Goal: Task Accomplishment & Management: Use online tool/utility

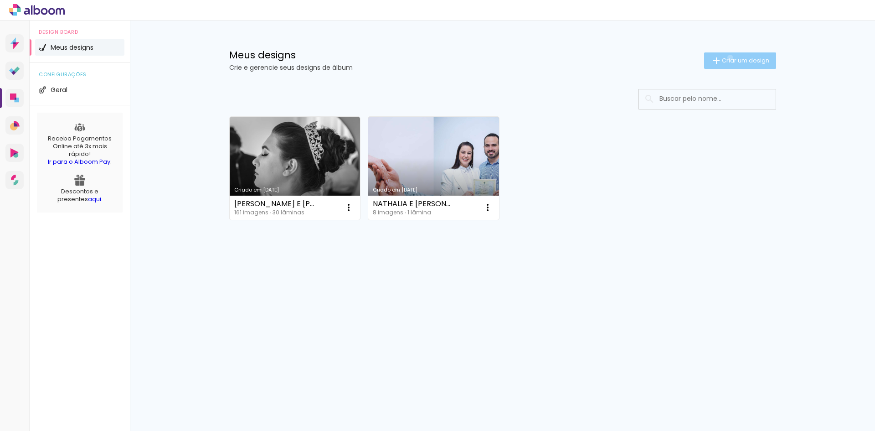
click at [728, 57] on span "Criar um design" at bounding box center [745, 60] width 47 height 6
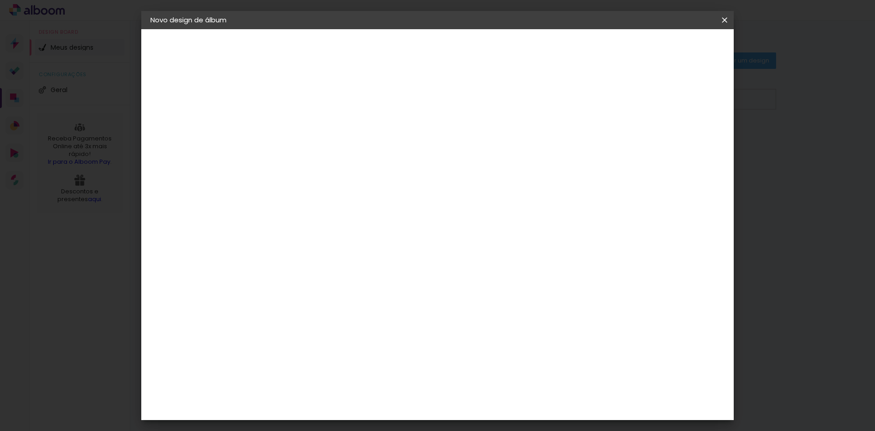
click at [299, 124] on input at bounding box center [299, 122] width 0 height 14
type input "nagelita"
type paper-input "nagelita"
drag, startPoint x: 384, startPoint y: 112, endPoint x: 350, endPoint y: 106, distance: 34.7
click at [339, 106] on div "Informações Dê um título ao seu álbum. Avançar" at bounding box center [299, 67] width 79 height 77
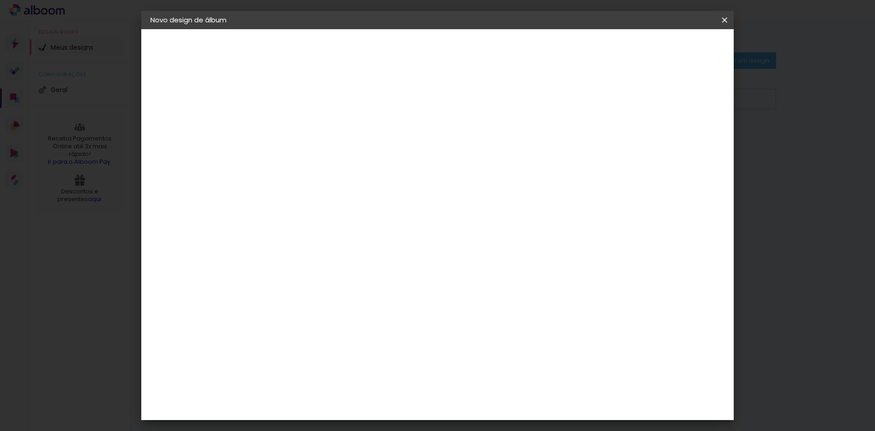
type input "Angelita"
type paper-input "Angelita"
click at [0, 0] on slot "Avançar" at bounding box center [0, 0] width 0 height 0
click at [331, 175] on input at bounding box center [323, 173] width 92 height 11
type input "cana"
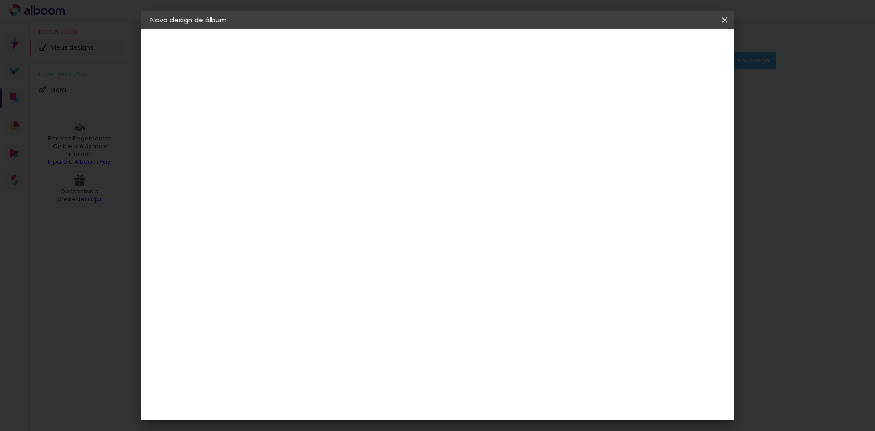
type paper-input "cana"
click at [322, 201] on div "Canaan Álbuns" at bounding box center [307, 207] width 28 height 15
click at [322, 207] on div "Canaan Álbuns" at bounding box center [307, 207] width 28 height 15
click at [354, 214] on paper-item "Canaan Álbuns" at bounding box center [313, 208] width 80 height 24
click at [322, 202] on div "Canaan Álbuns" at bounding box center [307, 207] width 28 height 15
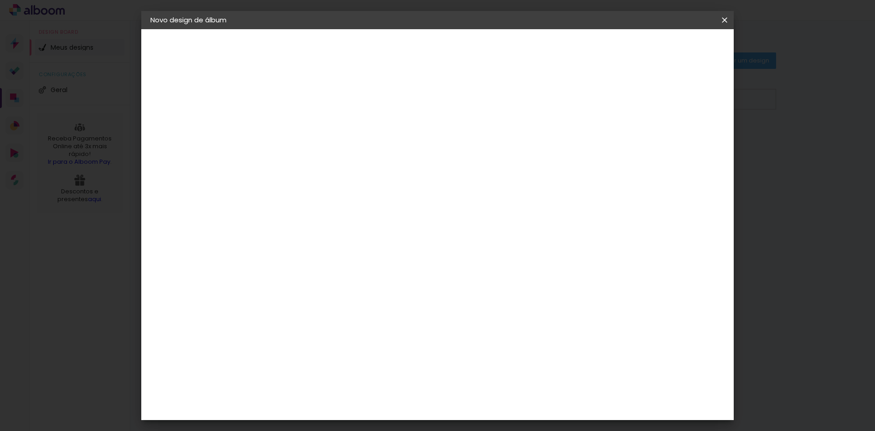
click at [325, 168] on div "Encadernadora [GEOGRAPHIC_DATA] [GEOGRAPHIC_DATA] [GEOGRAPHIC_DATA] [GEOGRAPHIC…" at bounding box center [313, 154] width 80 height 133
click at [338, 215] on paper-item "Canaan Álbuns" at bounding box center [313, 208] width 80 height 24
click at [307, 207] on div "Canaan Álbuns" at bounding box center [307, 207] width 28 height 15
click at [279, 206] on img at bounding box center [283, 207] width 11 height 11
click at [322, 209] on div "Canaan Álbuns" at bounding box center [307, 207] width 28 height 15
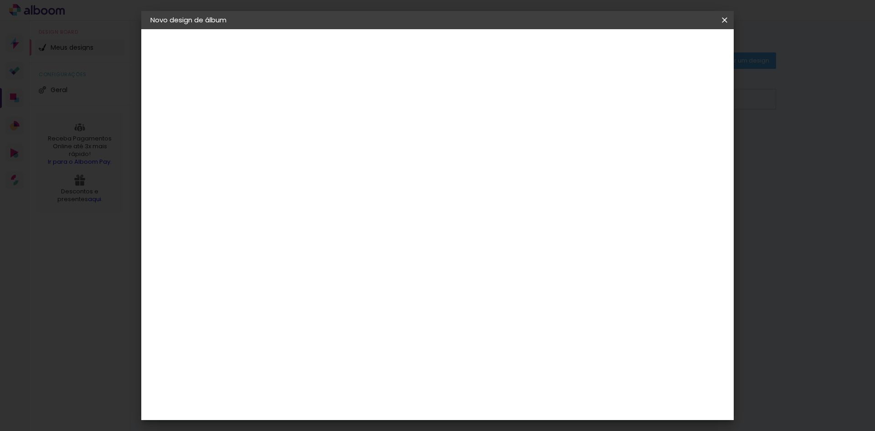
click at [350, 175] on input "cana" at bounding box center [314, 173] width 74 height 11
type input "canaa"
type paper-input "canaa"
click at [322, 208] on div "Canaan Álbuns" at bounding box center [307, 207] width 28 height 15
click at [0, 0] on slot "Tamanho Livre" at bounding box center [0, 0] width 0 height 0
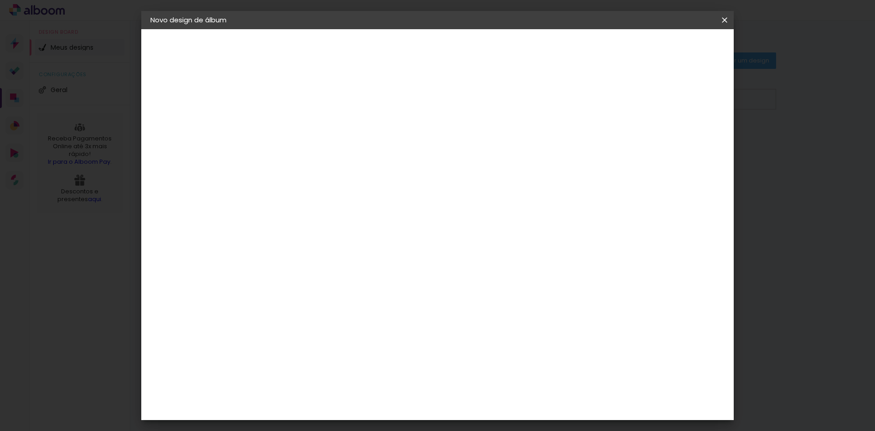
click at [446, 132] on paper-item "Tamanho Livre" at bounding box center [404, 138] width 81 height 20
click at [441, 192] on div "Sugerir uma encadernadora" at bounding box center [413, 190] width 56 height 15
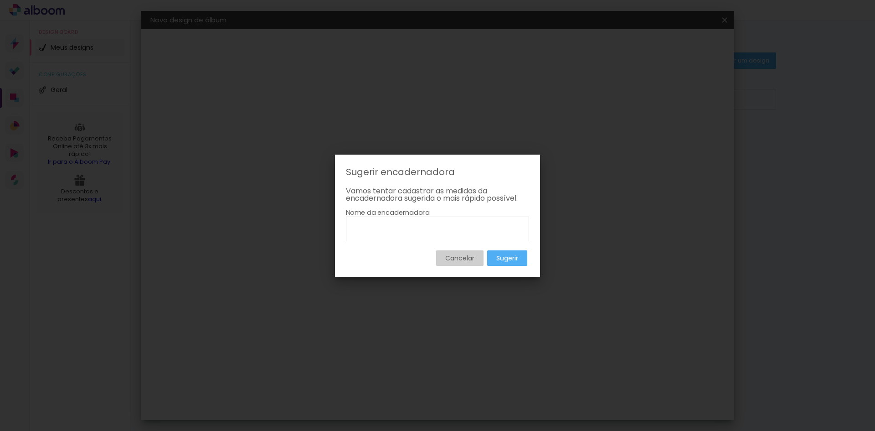
click at [421, 233] on input at bounding box center [437, 228] width 177 height 15
type input "30x40"
type paper-input "30x40"
click at [0, 0] on slot "Sugerir" at bounding box center [0, 0] width 0 height 0
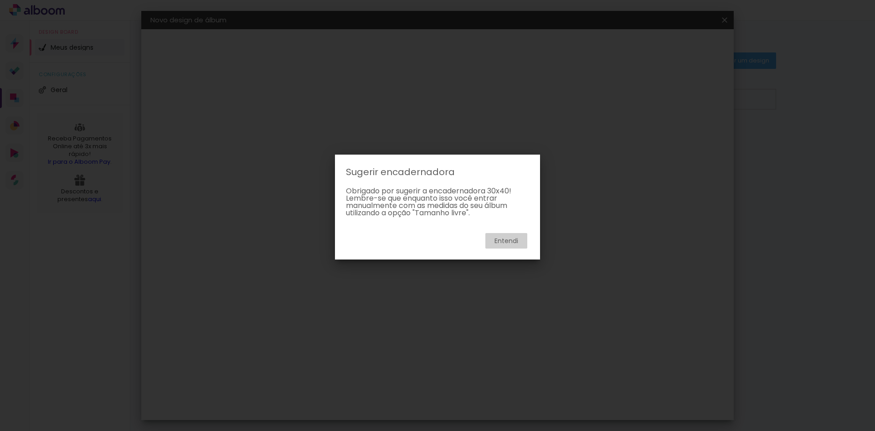
click at [0, 0] on slot "Entendi" at bounding box center [0, 0] width 0 height 0
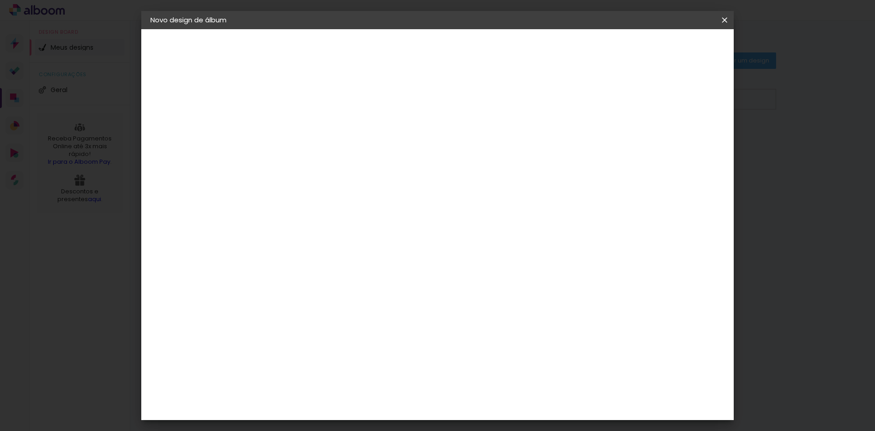
click at [322, 205] on div "Canaan Álbuns" at bounding box center [307, 207] width 28 height 15
click at [322, 209] on div "Canaan Álbuns" at bounding box center [307, 207] width 28 height 15
click at [0, 0] on slot "Avançar" at bounding box center [0, 0] width 0 height 0
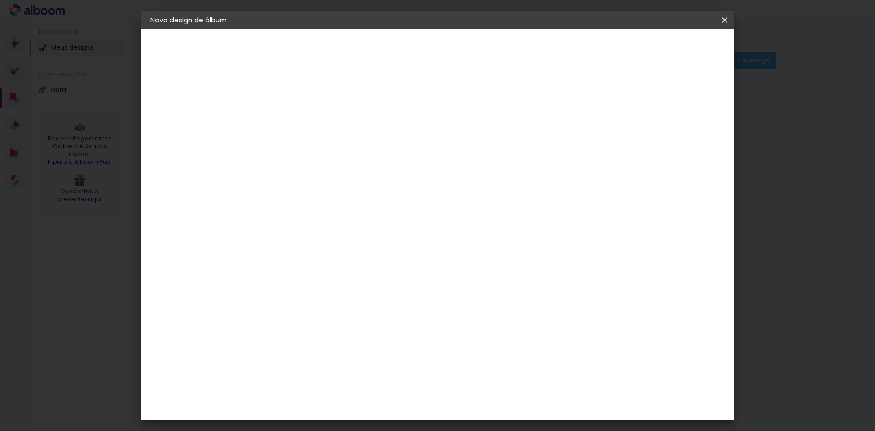
click at [0, 0] on slot "Avançar" at bounding box center [0, 0] width 0 height 0
click at [642, 47] on span "Iniciar design" at bounding box center [621, 48] width 41 height 6
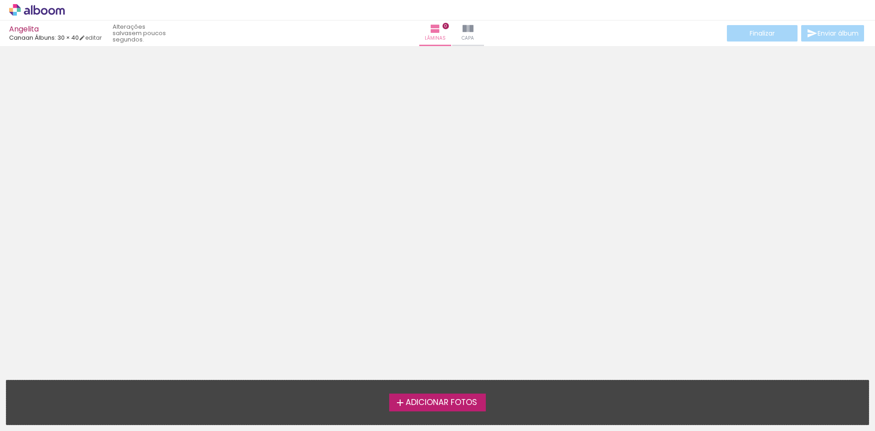
click at [442, 398] on span "Adicionar Fotos" at bounding box center [441, 402] width 72 height 8
click at [0, 0] on input "file" at bounding box center [0, 0] width 0 height 0
click at [446, 396] on label "Adicionar Fotos" at bounding box center [437, 401] width 97 height 17
click at [0, 0] on input "file" at bounding box center [0, 0] width 0 height 0
click at [451, 398] on span "Adicionar Fotos" at bounding box center [441, 402] width 72 height 8
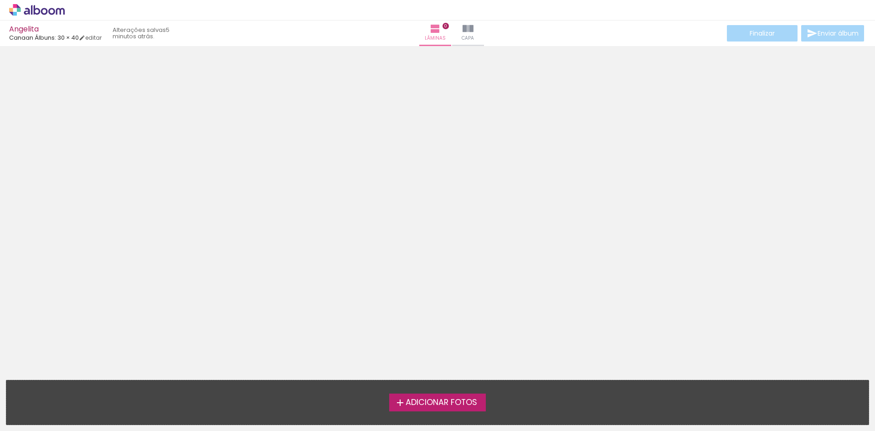
click at [0, 0] on input "file" at bounding box center [0, 0] width 0 height 0
click at [429, 398] on span "Adicionar Fotos" at bounding box center [441, 402] width 72 height 8
click at [0, 0] on input "file" at bounding box center [0, 0] width 0 height 0
